Goal: Task Accomplishment & Management: Manage account settings

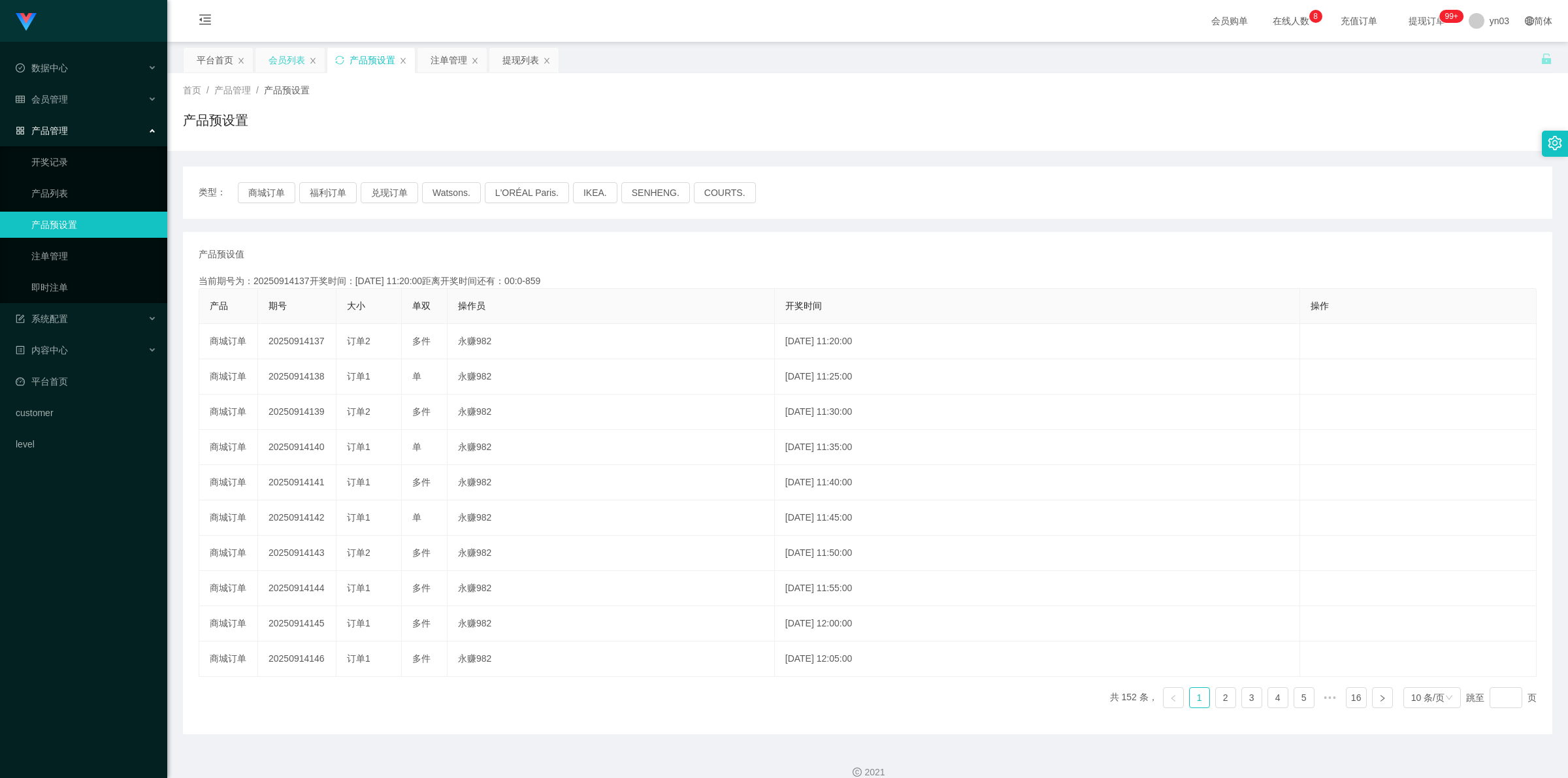
click at [268, 59] on div "会员列表" at bounding box center [286, 59] width 36 height 25
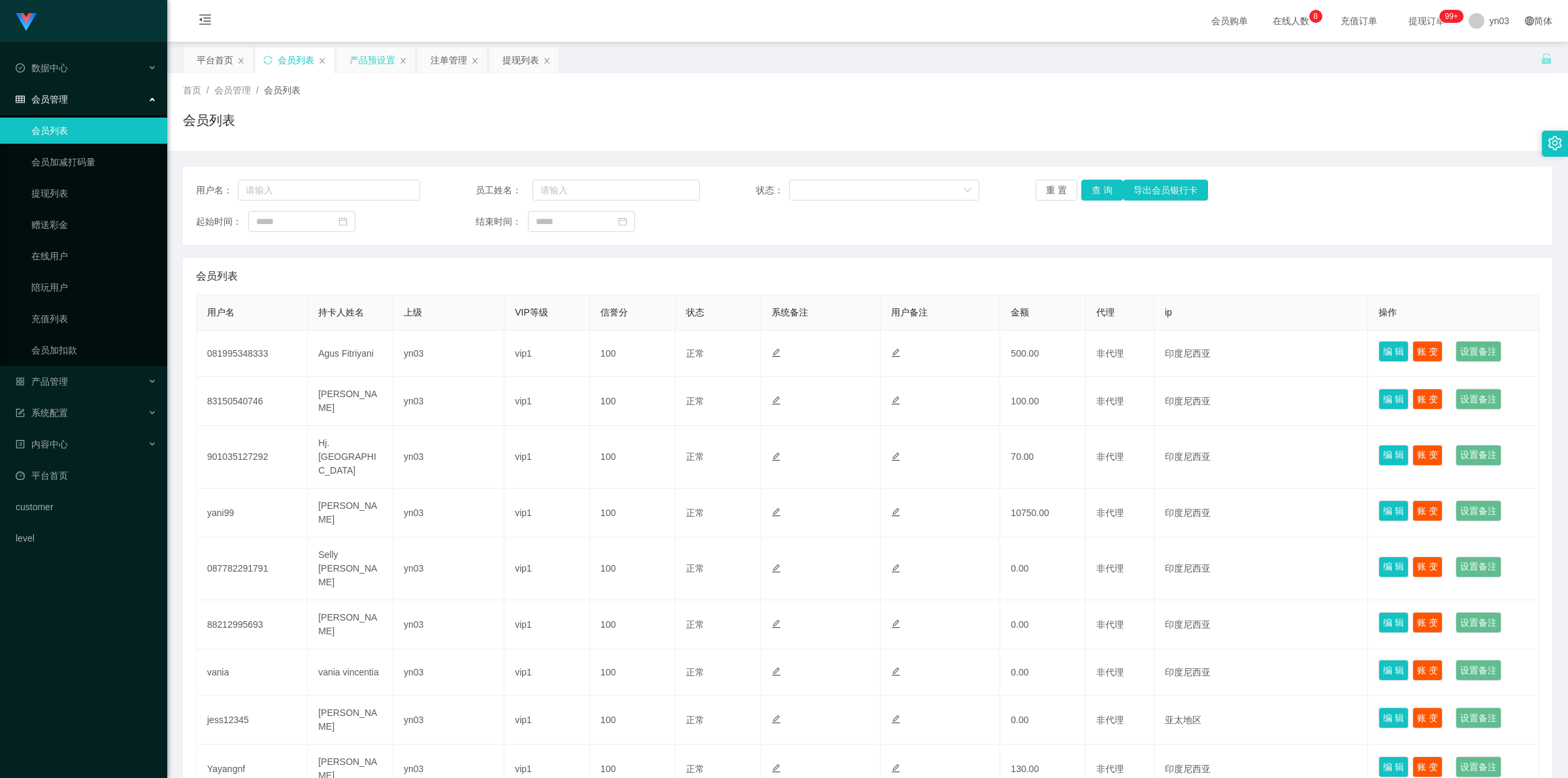
click at [369, 61] on div "产品预设置" at bounding box center [372, 59] width 46 height 25
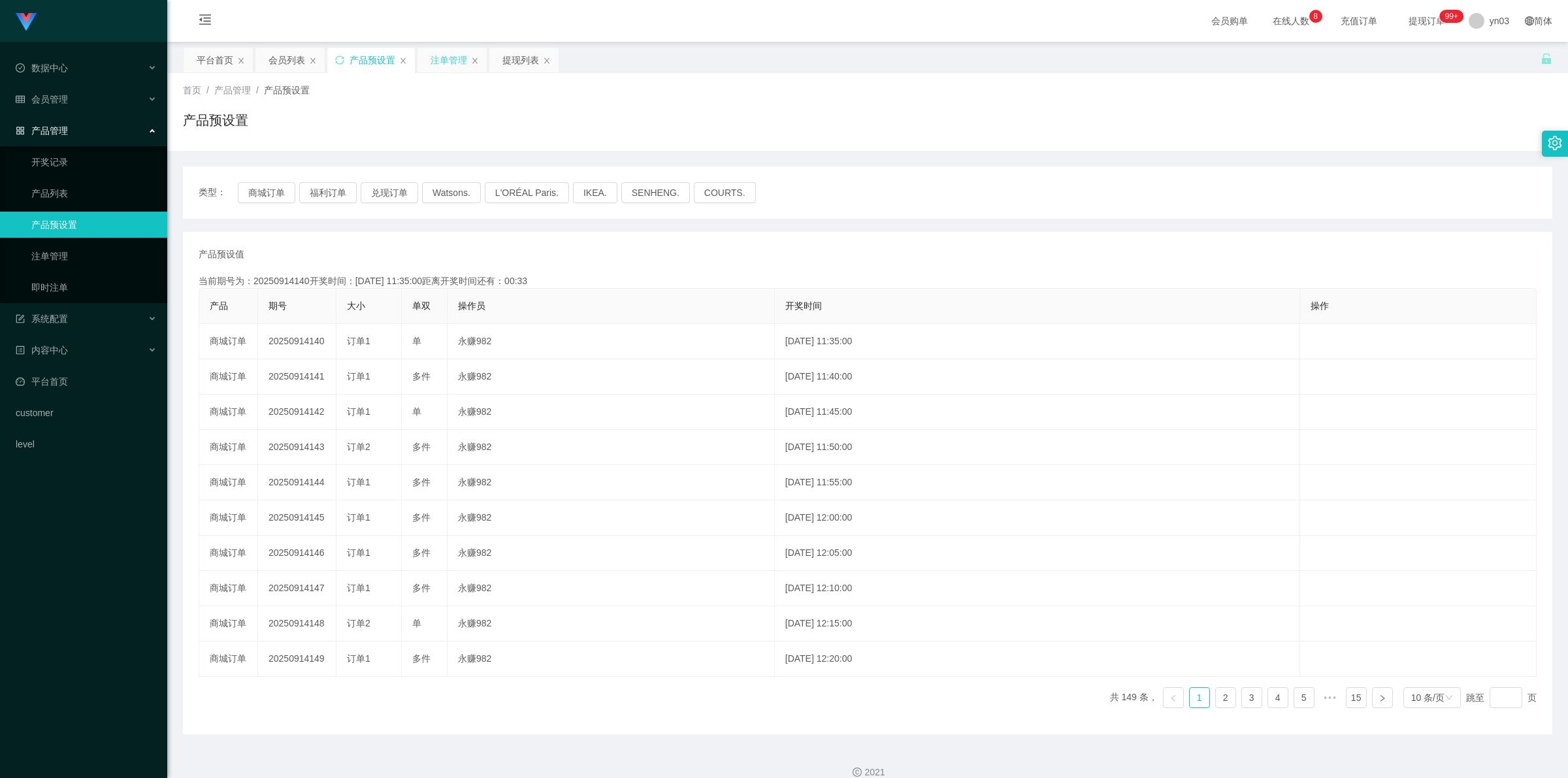
click at [449, 64] on div "注单管理" at bounding box center [448, 59] width 36 height 25
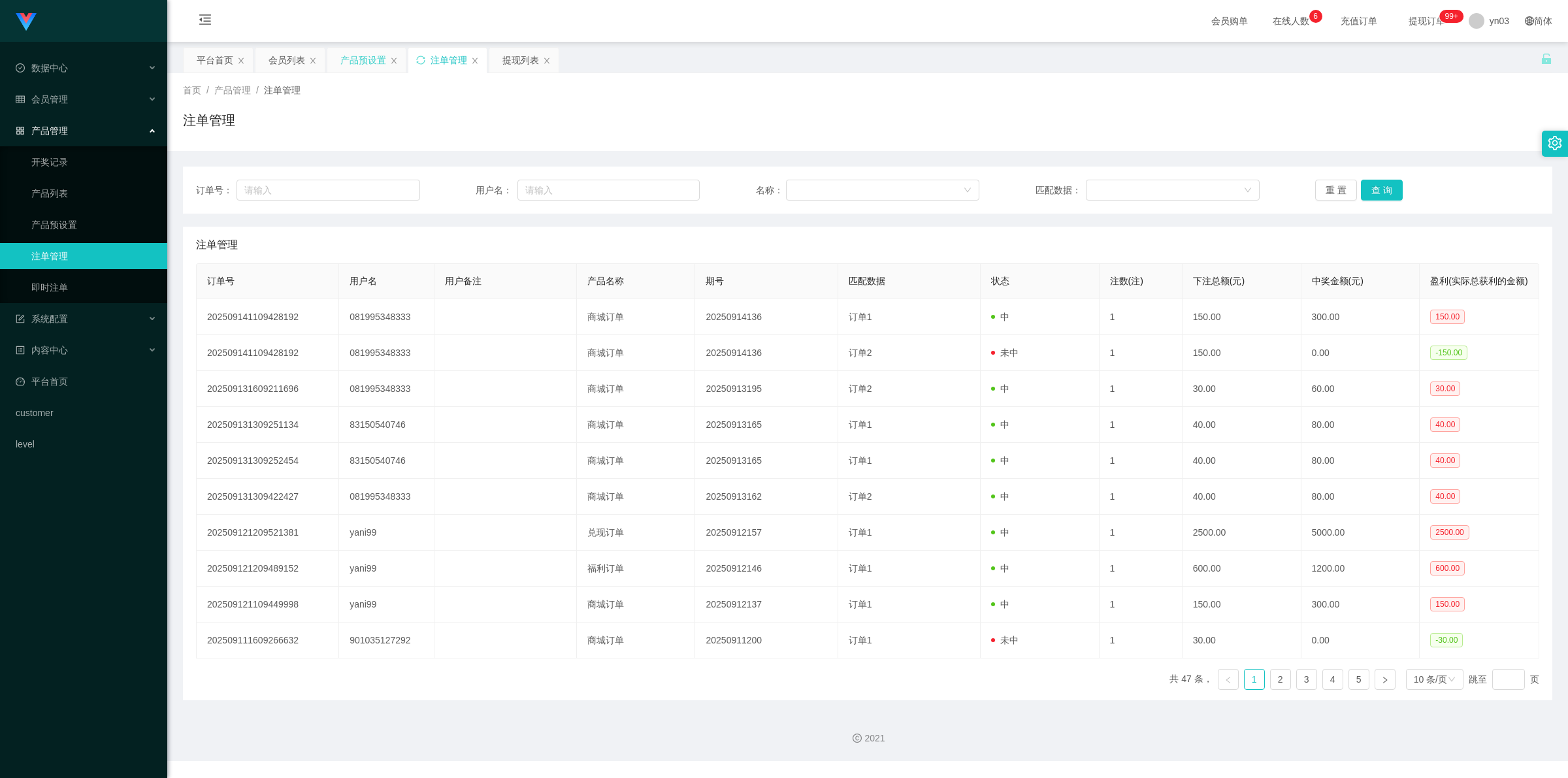
click at [364, 60] on div "产品预设置" at bounding box center [363, 59] width 46 height 25
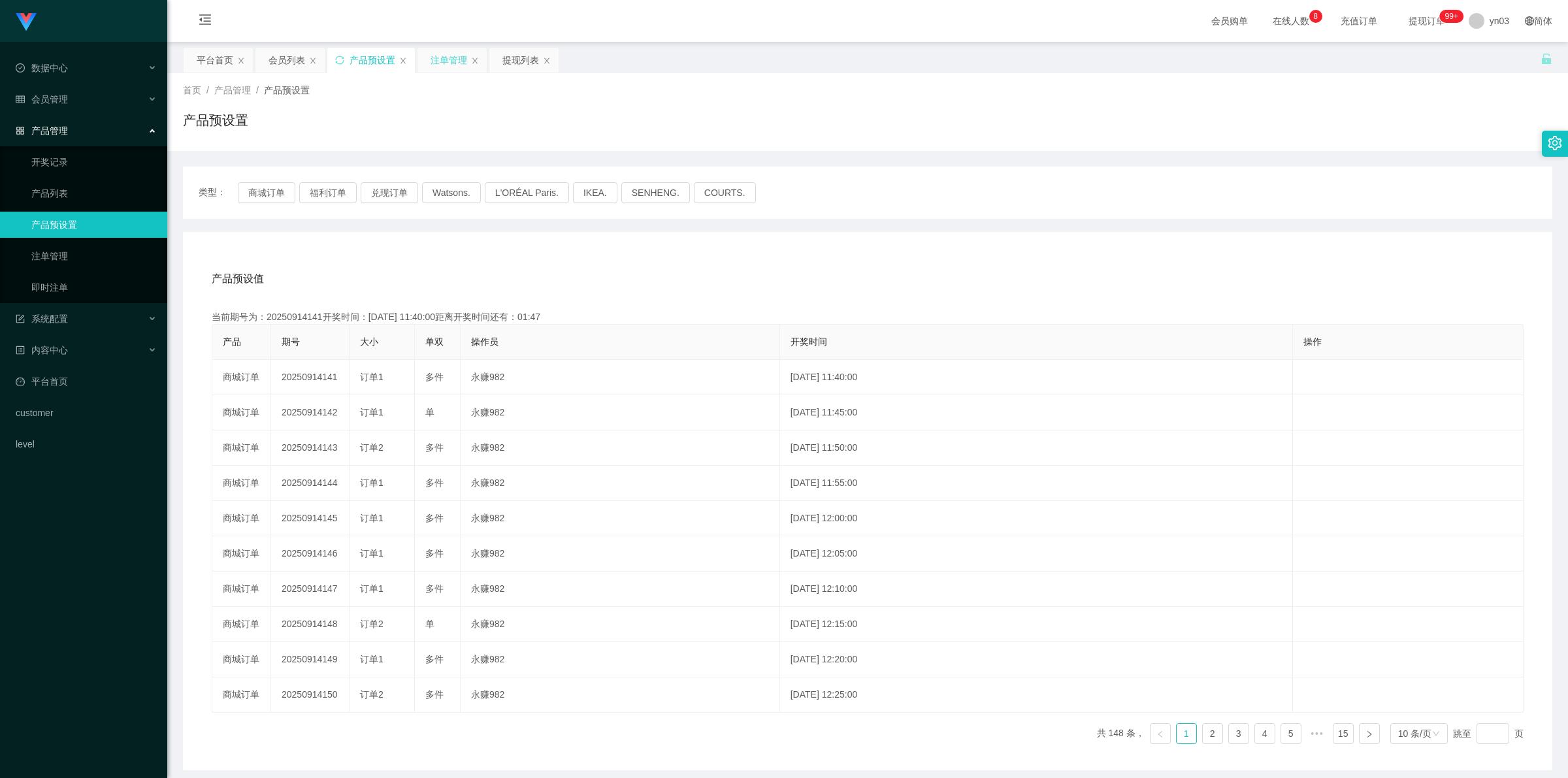
click at [454, 59] on div "注单管理" at bounding box center [448, 59] width 36 height 25
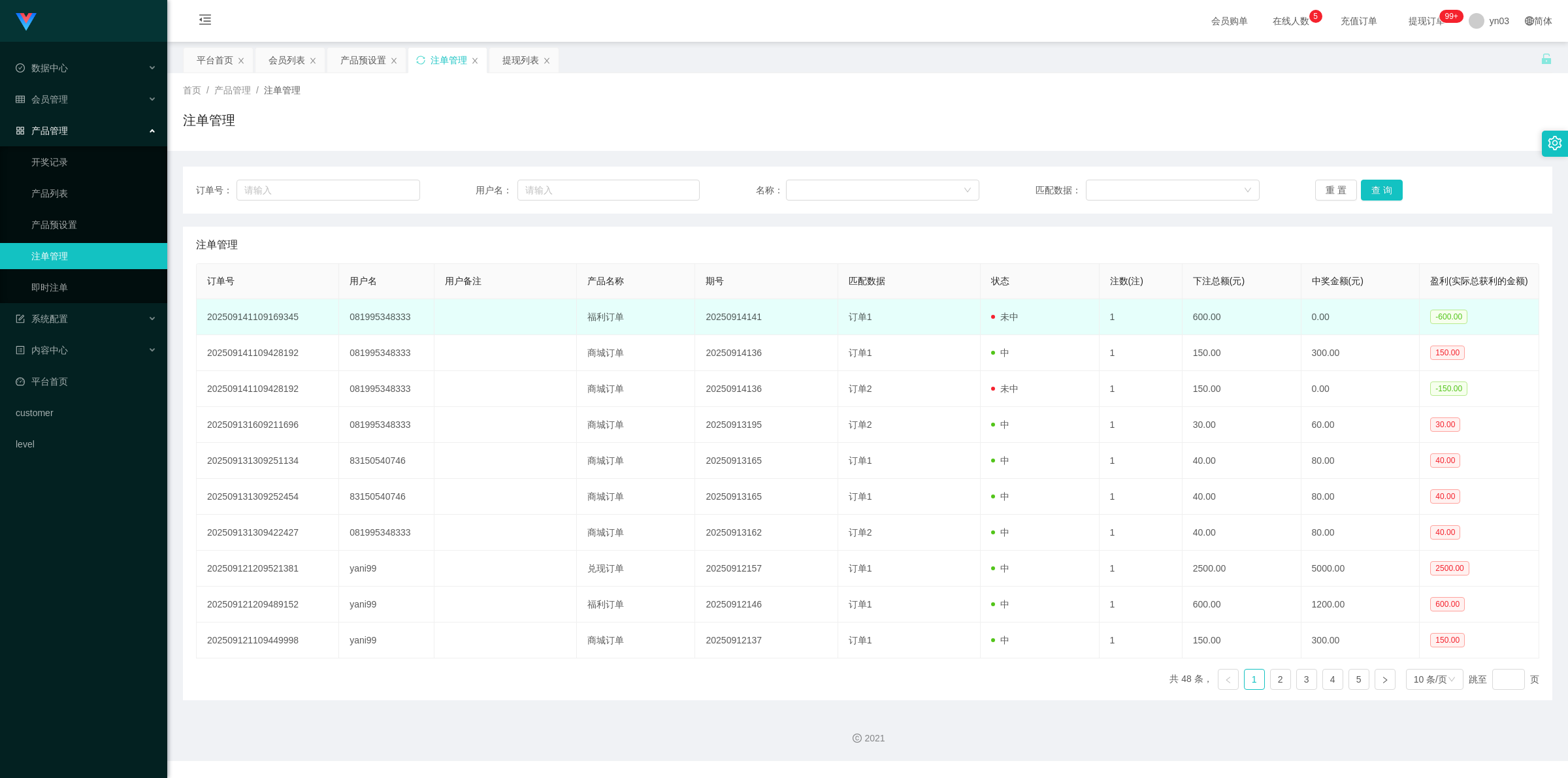
click at [383, 331] on td "081995348333" at bounding box center [387, 317] width 95 height 36
click at [257, 333] on td "202509141109169345" at bounding box center [267, 317] width 142 height 36
click at [380, 331] on td "081995348333" at bounding box center [387, 317] width 95 height 36
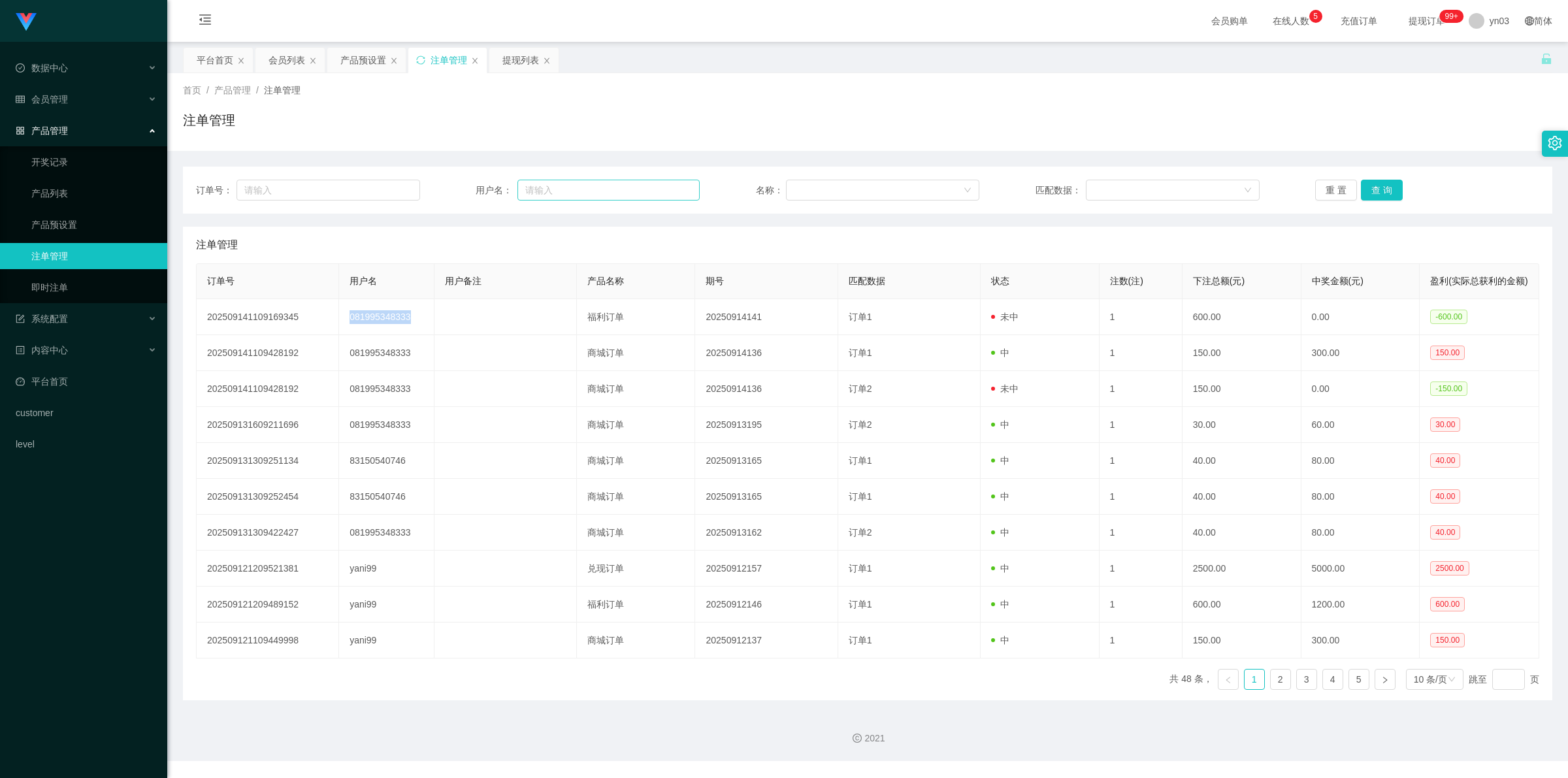
copy td "081995348333"
click at [370, 59] on div "产品预设置" at bounding box center [363, 59] width 46 height 25
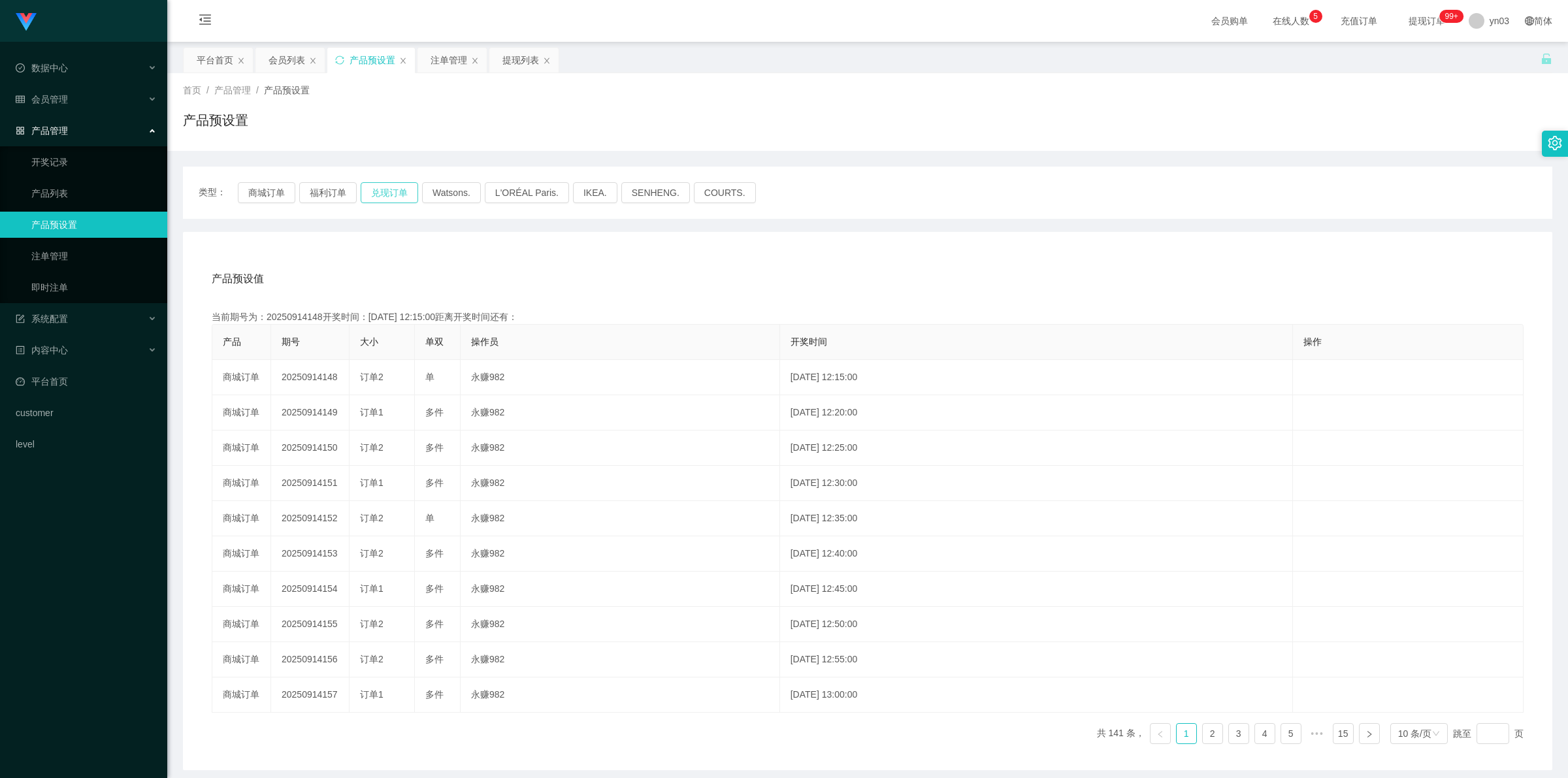
click at [382, 194] on button "兑现订单" at bounding box center [389, 192] width 58 height 21
click at [447, 59] on div "注单管理" at bounding box center [448, 59] width 36 height 25
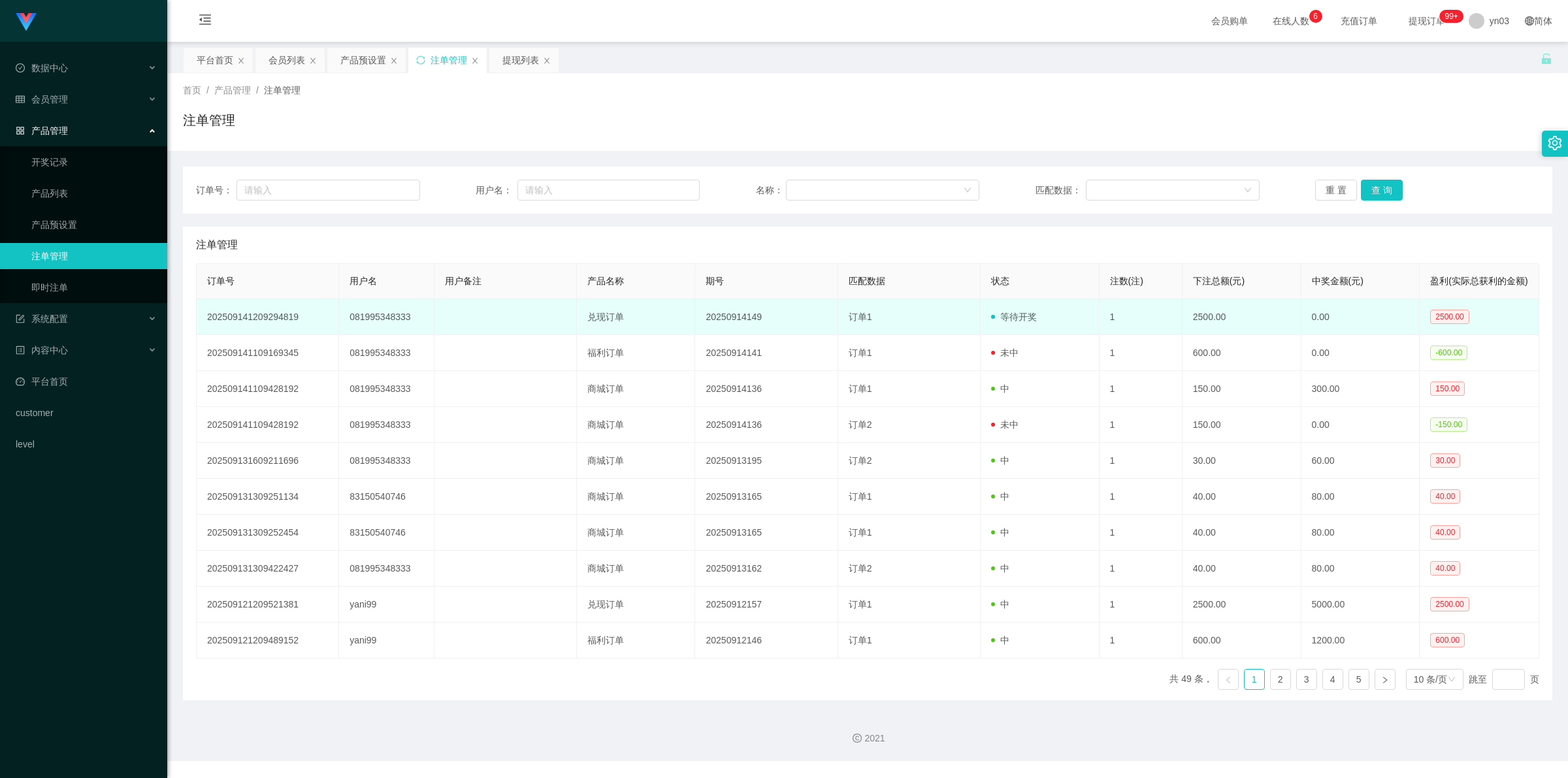
click at [383, 324] on td "081995348333" at bounding box center [387, 317] width 95 height 36
copy td "081995348333"
